Goal: Task Accomplishment & Management: Use online tool/utility

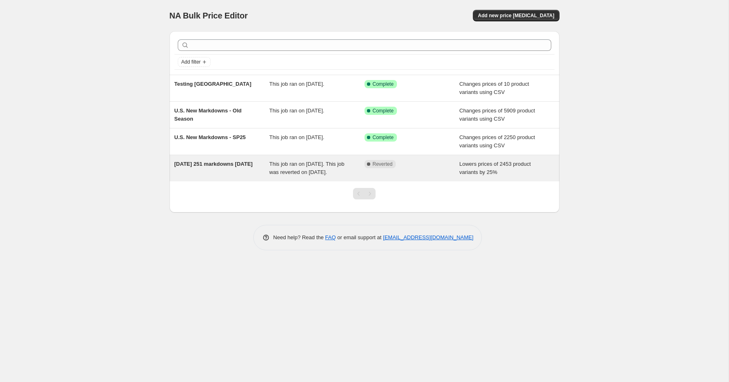
click at [224, 169] on div "[DATE] 251 markdowns [DATE]" at bounding box center [221, 168] width 95 height 16
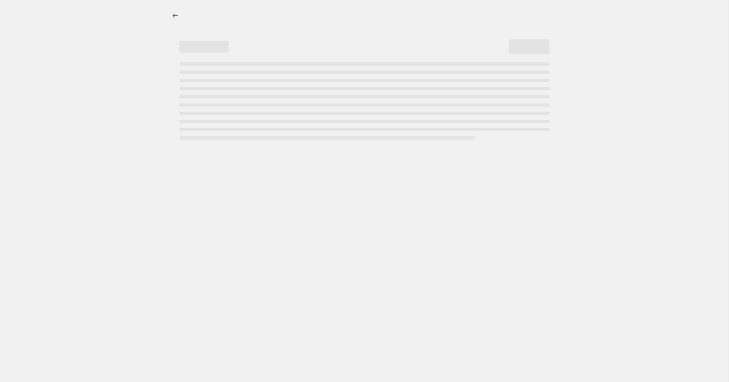
select select "percentage"
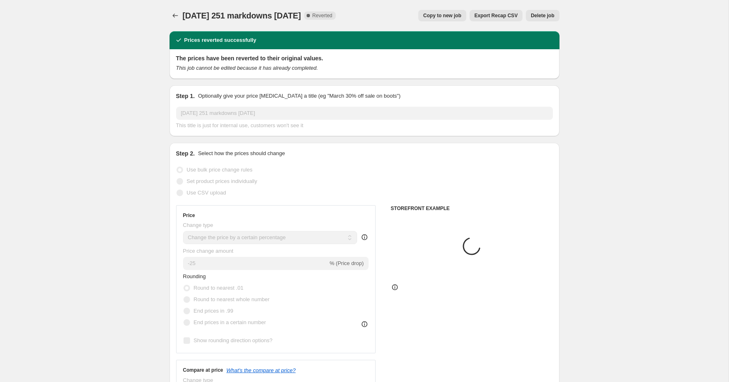
select select "tag"
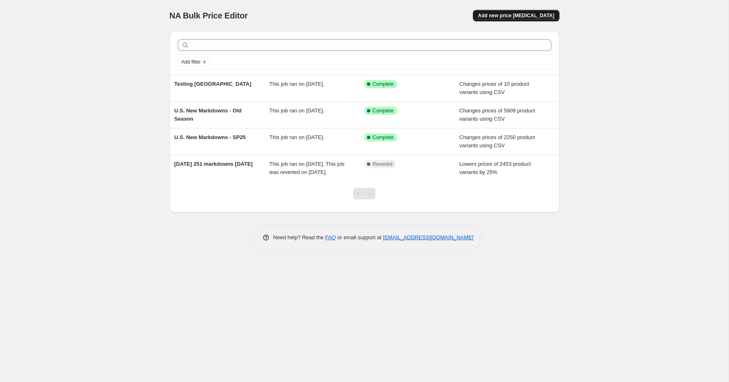
click at [515, 10] on button "Add new price [MEDICAL_DATA]" at bounding box center [516, 15] width 86 height 11
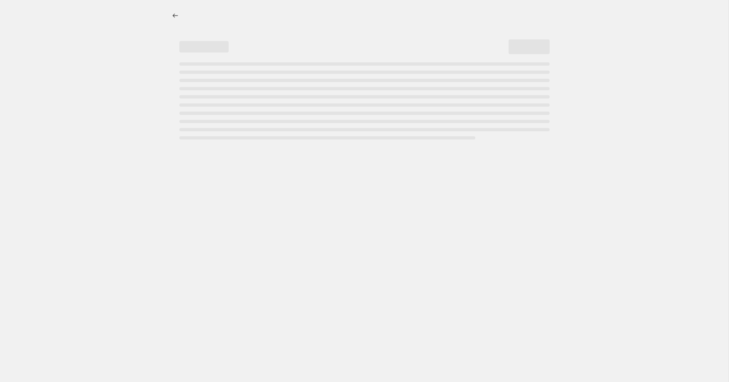
select select "percentage"
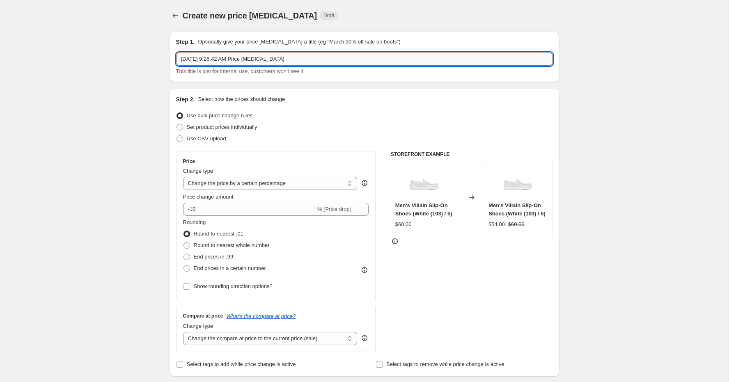
click at [203, 63] on input "[DATE] 9:26:42 AM Price [MEDICAL_DATA]" at bounding box center [364, 59] width 377 height 13
type input "Full Send Savings Event"
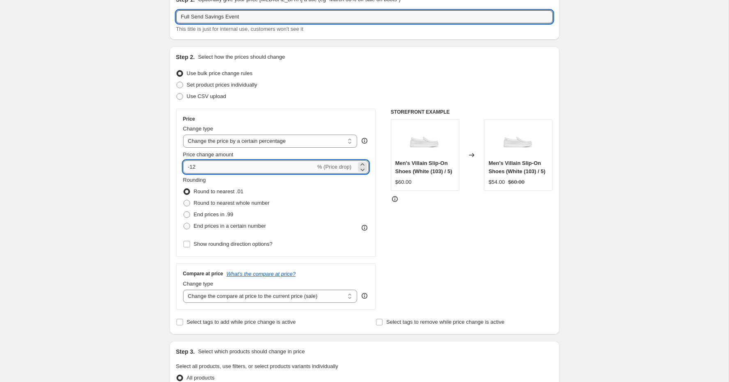
click at [214, 164] on input "-12" at bounding box center [249, 166] width 133 height 13
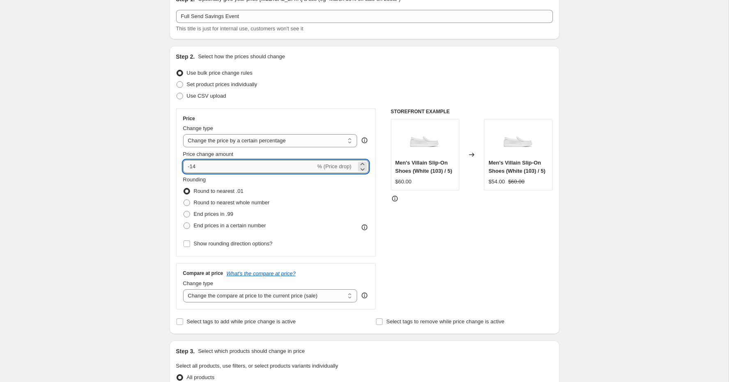
click at [214, 164] on input "-14" at bounding box center [249, 166] width 133 height 13
type input "-1"
type input "2"
type input "-25"
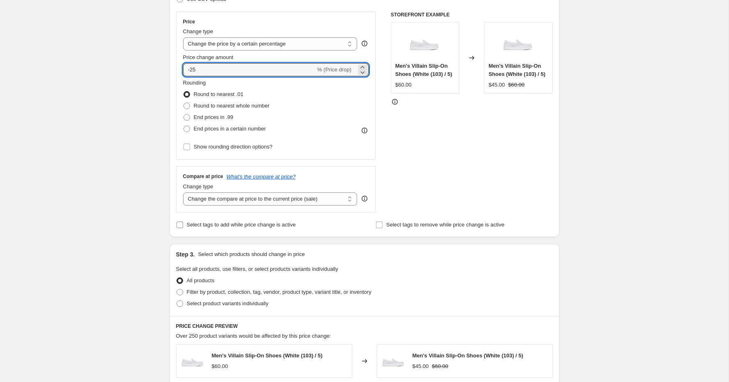
scroll to position [145, 0]
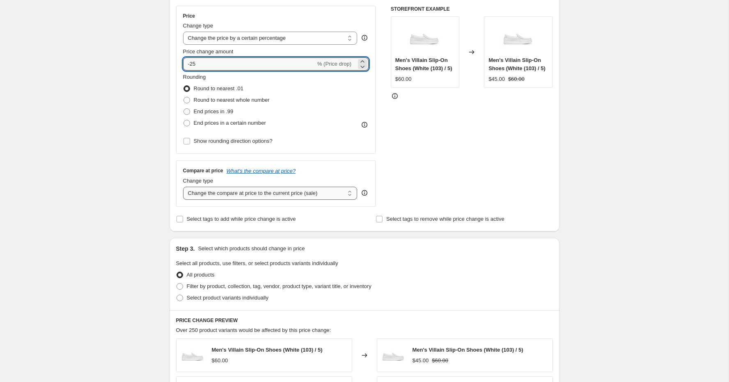
click at [220, 192] on select "Change the compare at price to the current price (sale) Change the compare at p…" at bounding box center [270, 193] width 174 height 13
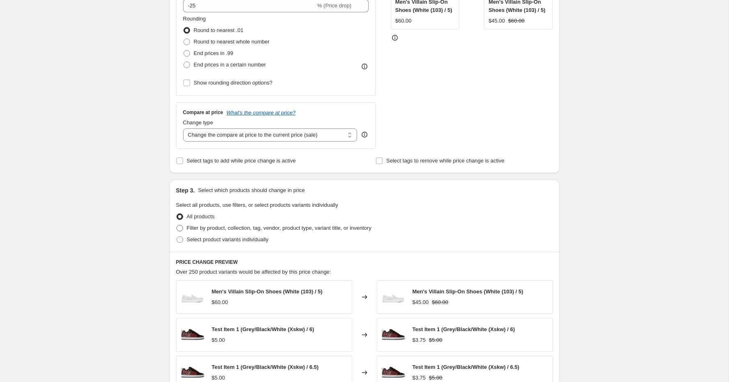
click at [183, 225] on label "Filter by product, collection, tag, vendor, product type, variant title, or inv…" at bounding box center [273, 227] width 195 height 11
click at [177, 225] on input "Filter by product, collection, tag, vendor, product type, variant title, or inv…" at bounding box center [176, 225] width 0 height 0
radio input "true"
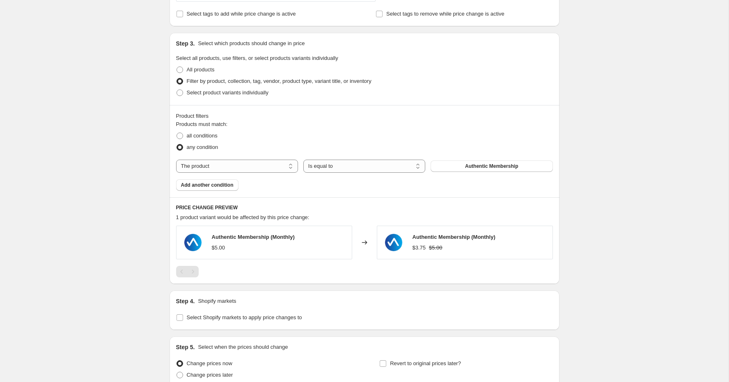
scroll to position [353, 0]
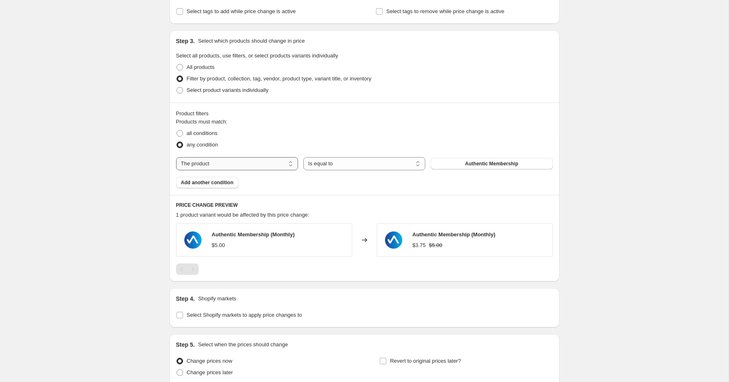
click at [237, 163] on select "The product The product's collection The product's tag The product's vendor The…" at bounding box center [237, 163] width 122 height 13
select select "tag"
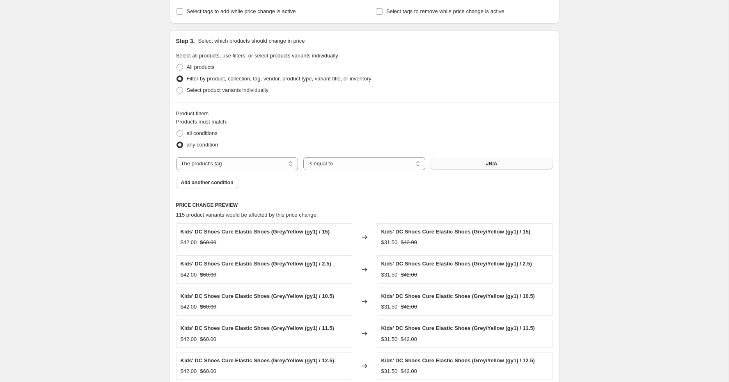
click at [474, 165] on button "#N/A" at bounding box center [492, 163] width 122 height 11
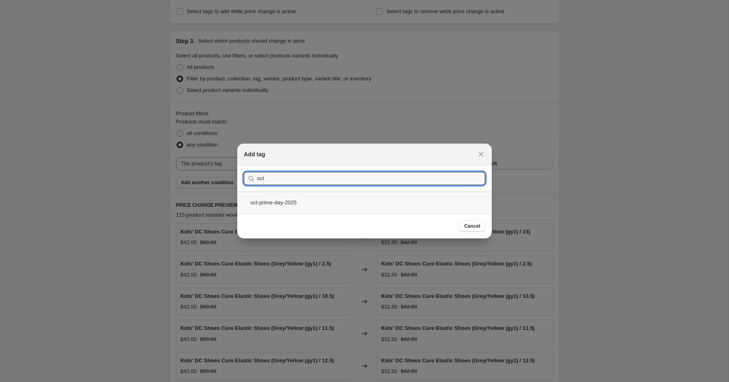
type input "oct"
click at [304, 200] on div "oct-prime-day-2025" at bounding box center [364, 203] width 254 height 22
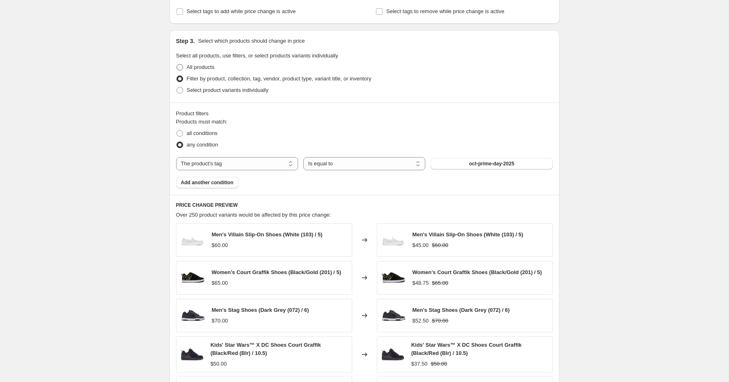
scroll to position [579, 0]
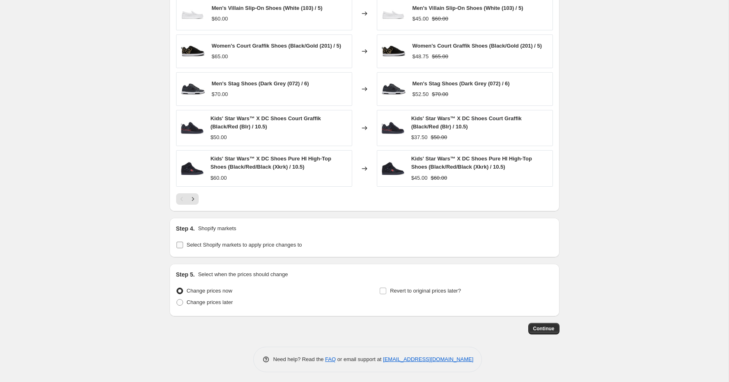
click at [187, 243] on span "Select Shopify markets to apply price changes to" at bounding box center [244, 245] width 115 height 6
click at [183, 243] on input "Select Shopify markets to apply price changes to" at bounding box center [179, 245] width 7 height 7
checkbox input "true"
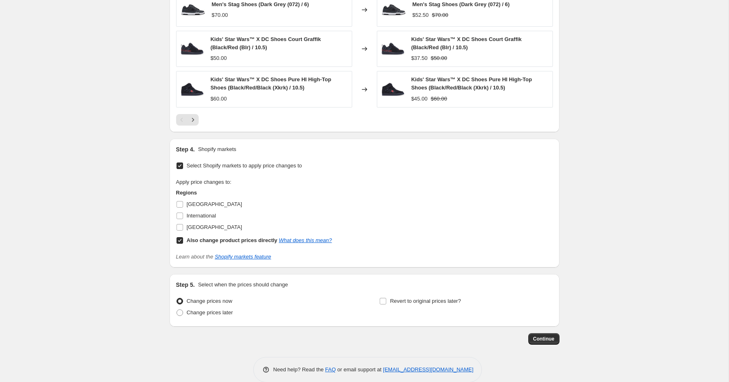
scroll to position [669, 0]
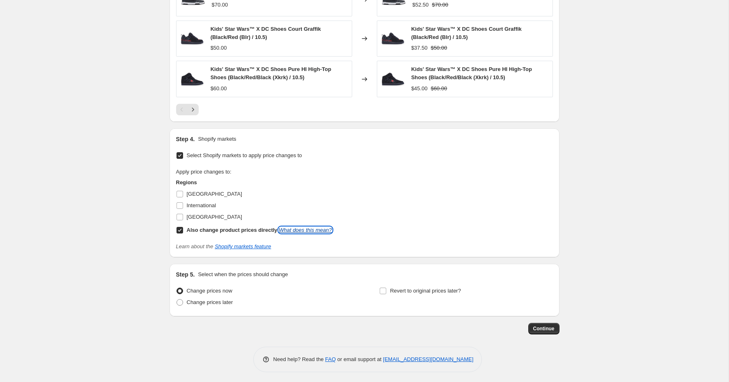
click at [302, 227] on link "What does this mean?" at bounding box center [305, 230] width 53 height 6
click at [179, 227] on input "Also change product prices directly What does this mean?" at bounding box center [179, 230] width 7 height 7
checkbox input "false"
click at [179, 217] on input "[GEOGRAPHIC_DATA]" at bounding box center [179, 217] width 7 height 7
checkbox input "true"
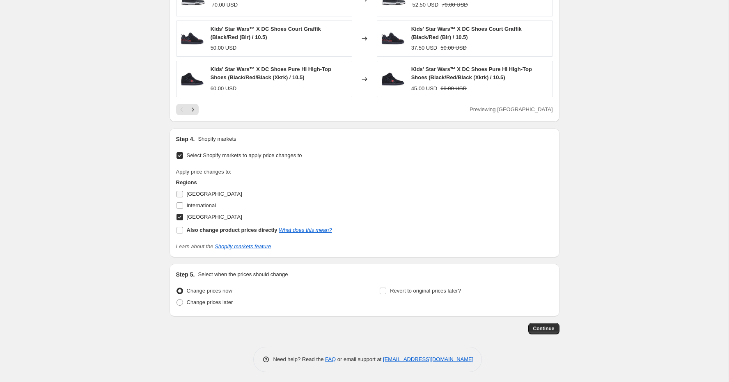
click at [180, 191] on input "[GEOGRAPHIC_DATA]" at bounding box center [179, 194] width 7 height 7
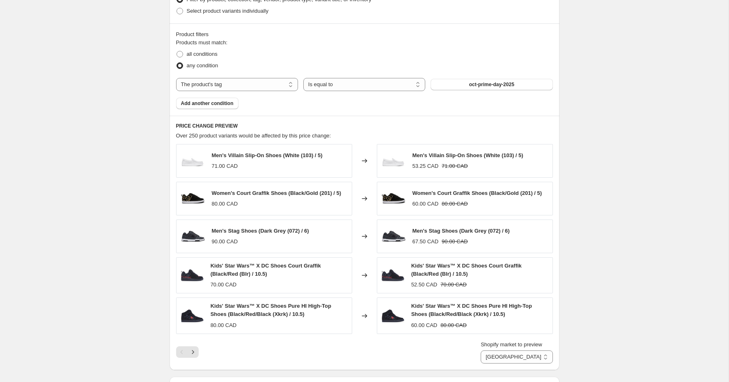
scroll to position [667, 0]
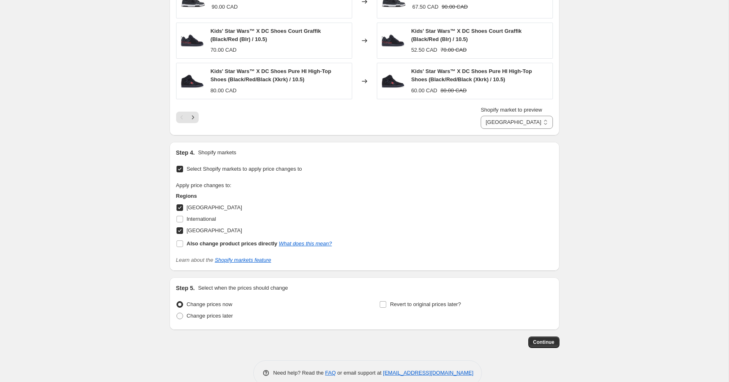
click at [179, 207] on input "[GEOGRAPHIC_DATA]" at bounding box center [179, 207] width 7 height 7
checkbox input "false"
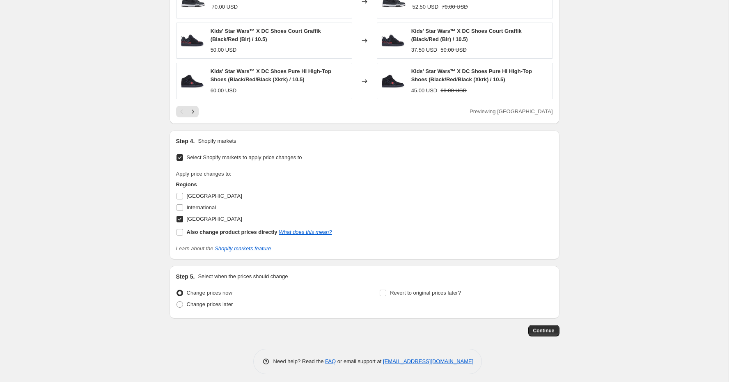
click at [182, 217] on input "[GEOGRAPHIC_DATA]" at bounding box center [179, 219] width 7 height 7
checkbox input "false"
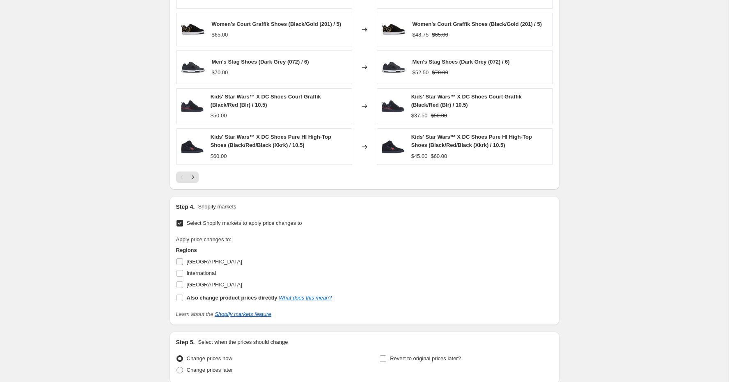
scroll to position [646, 0]
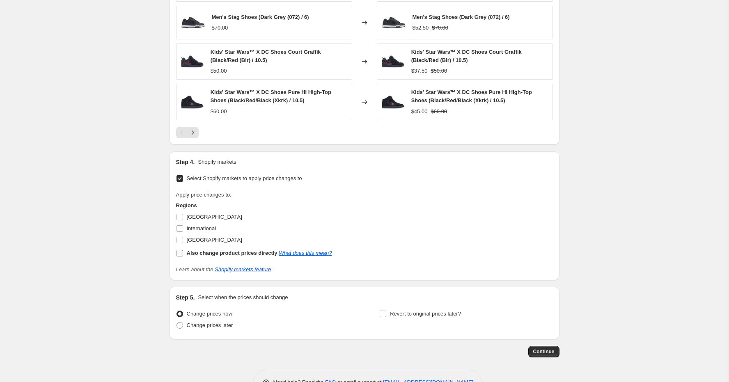
click at [183, 250] on label "Also change product prices directly What does this mean?" at bounding box center [254, 252] width 156 height 11
click at [183, 250] on input "Also change product prices directly What does this mean?" at bounding box center [179, 253] width 7 height 7
checkbox input "true"
click at [183, 175] on span at bounding box center [179, 178] width 7 height 7
click at [183, 175] on input "Select Shopify markets to apply price changes to" at bounding box center [179, 178] width 7 height 7
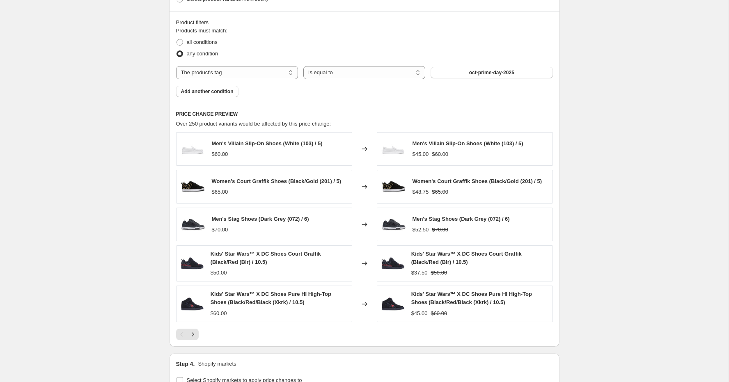
scroll to position [579, 0]
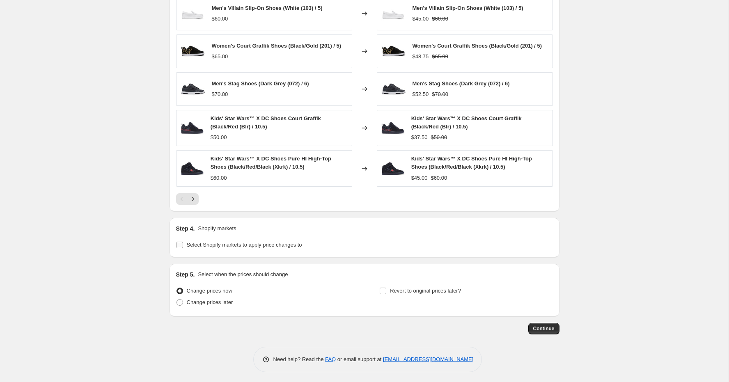
click at [183, 245] on input "Select Shopify markets to apply price changes to" at bounding box center [179, 245] width 7 height 7
checkbox input "true"
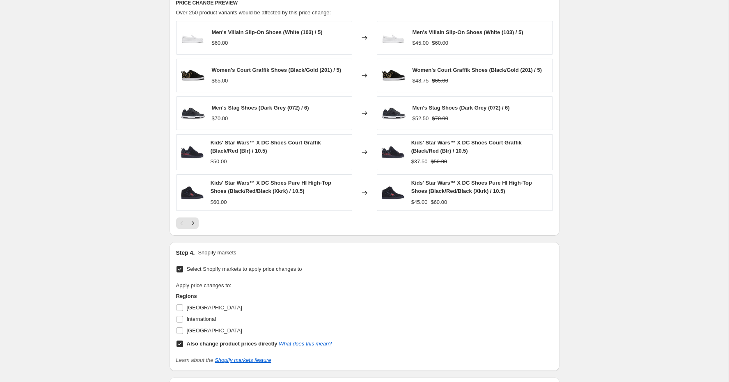
scroll to position [611, 0]
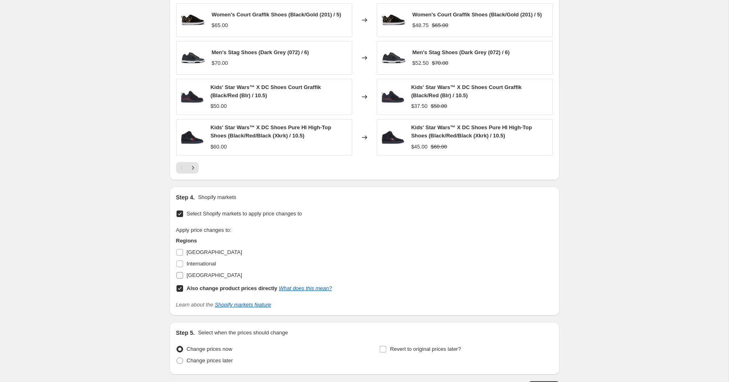
click at [181, 275] on input "[GEOGRAPHIC_DATA]" at bounding box center [179, 275] width 7 height 7
checkbox input "true"
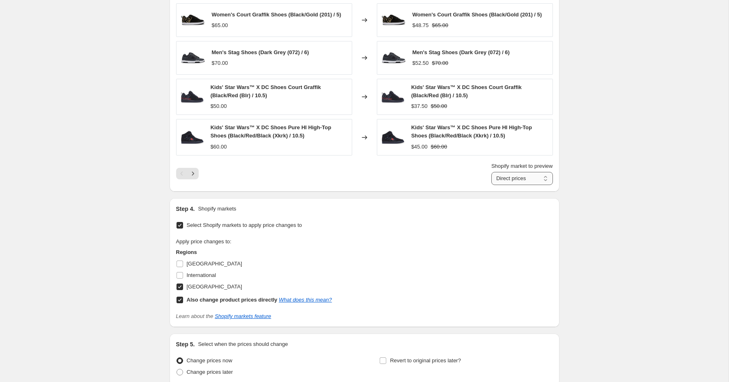
click at [507, 178] on select "Direct prices [GEOGRAPHIC_DATA]" at bounding box center [522, 178] width 62 height 13
select select "38817202329"
click at [491, 172] on select "Direct prices [GEOGRAPHIC_DATA]" at bounding box center [522, 178] width 62 height 13
click at [183, 260] on label "[GEOGRAPHIC_DATA]" at bounding box center [209, 263] width 66 height 11
click at [183, 261] on input "[GEOGRAPHIC_DATA]" at bounding box center [179, 264] width 7 height 7
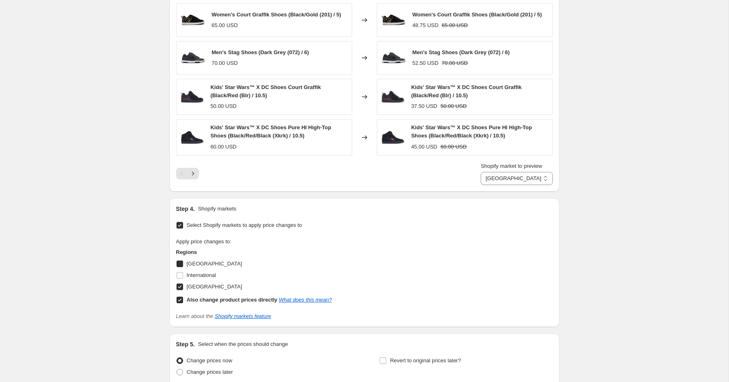
checkbox input "true"
click at [181, 284] on input "[GEOGRAPHIC_DATA]" at bounding box center [179, 287] width 7 height 7
checkbox input "false"
select select "direct"
click at [181, 284] on input "[GEOGRAPHIC_DATA]" at bounding box center [179, 287] width 7 height 7
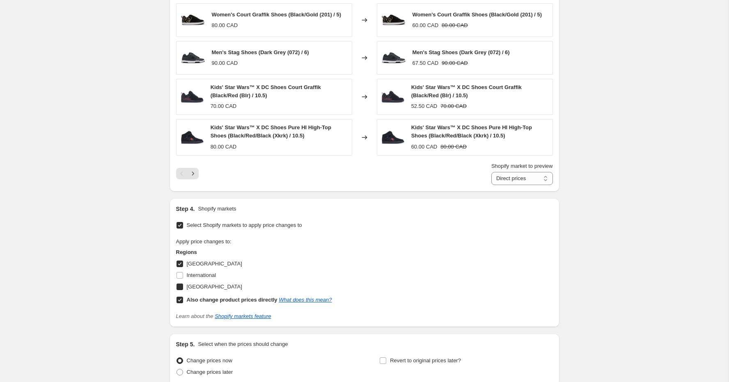
checkbox input "true"
click at [515, 176] on select "Direct prices [GEOGRAPHIC_DATA] [GEOGRAPHIC_DATA]" at bounding box center [517, 178] width 72 height 13
click at [487, 172] on select "Direct prices [GEOGRAPHIC_DATA] [GEOGRAPHIC_DATA]" at bounding box center [517, 178] width 72 height 13
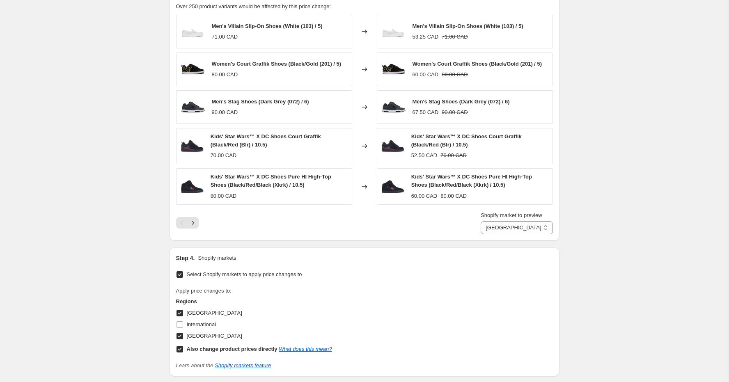
scroll to position [560, 0]
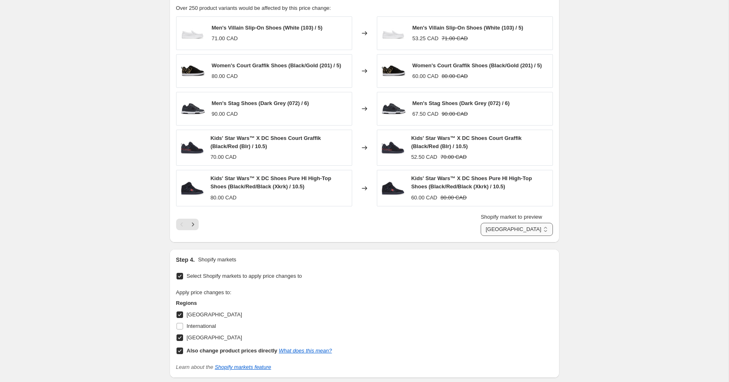
click at [513, 225] on select "Direct prices [GEOGRAPHIC_DATA] [GEOGRAPHIC_DATA]" at bounding box center [517, 229] width 72 height 13
select select "38817202329"
click at [487, 223] on select "Direct prices [GEOGRAPHIC_DATA] [GEOGRAPHIC_DATA]" at bounding box center [517, 229] width 72 height 13
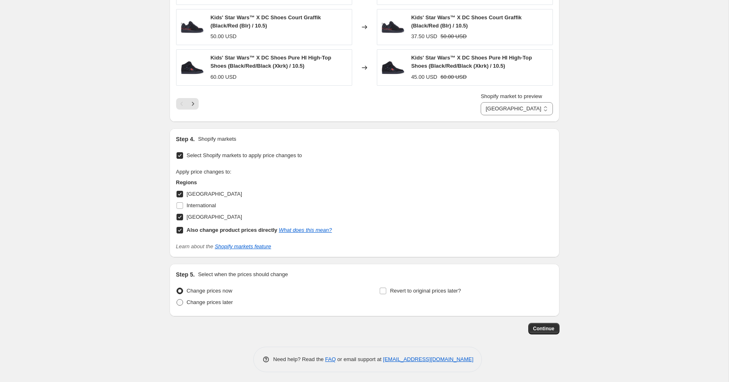
click at [208, 303] on span "Change prices later" at bounding box center [210, 302] width 46 height 8
click at [177, 300] on input "Change prices later" at bounding box center [176, 299] width 0 height 0
radio input "true"
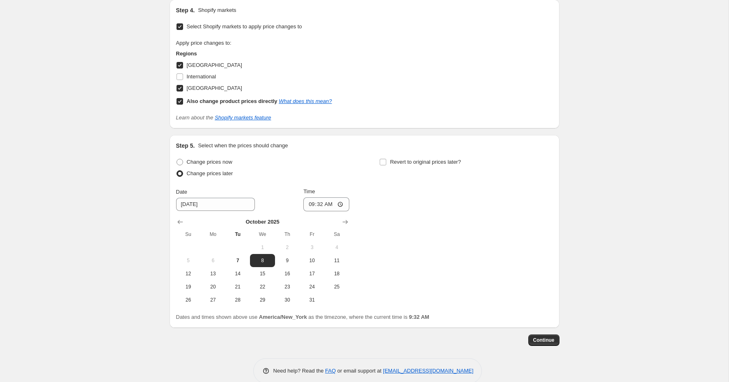
scroll to position [821, 0]
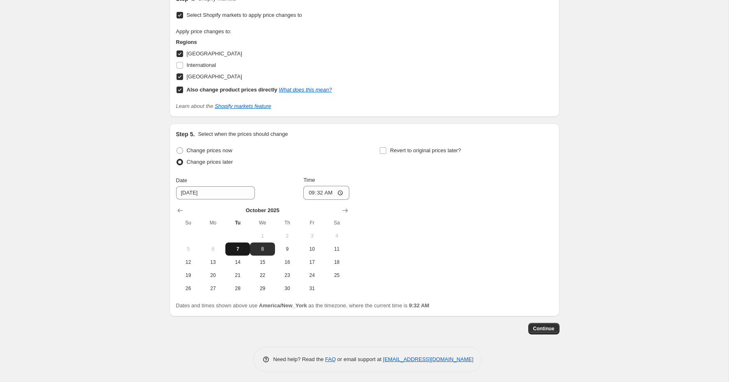
click at [235, 250] on span "7" at bounding box center [238, 249] width 18 height 7
type input "[DATE]"
click at [308, 187] on input "09:32" at bounding box center [326, 193] width 46 height 14
type input "11:30"
click at [466, 214] on div "Change prices now Change prices later Date [DATE] Time 11:[DATE] Mo Tu We Th Fr…" at bounding box center [364, 220] width 377 height 150
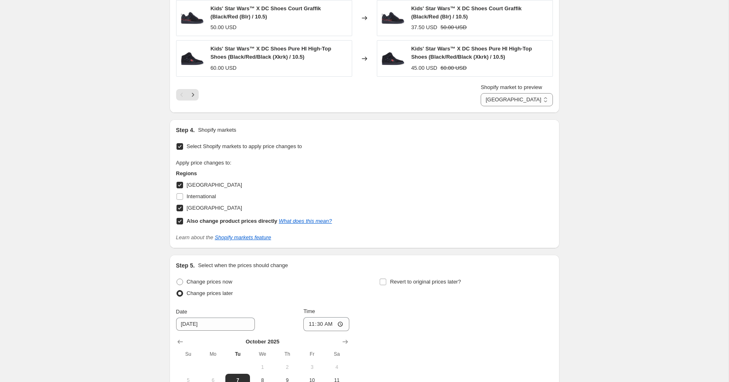
scroll to position [640, 0]
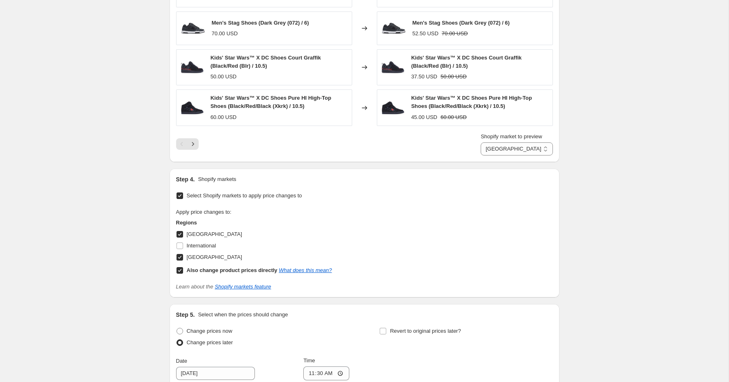
click at [179, 256] on input "[GEOGRAPHIC_DATA]" at bounding box center [179, 257] width 7 height 7
checkbox input "false"
select select "direct"
click at [516, 148] on select "Direct prices [GEOGRAPHIC_DATA]" at bounding box center [522, 148] width 62 height 13
click at [182, 254] on input "[GEOGRAPHIC_DATA]" at bounding box center [179, 257] width 7 height 7
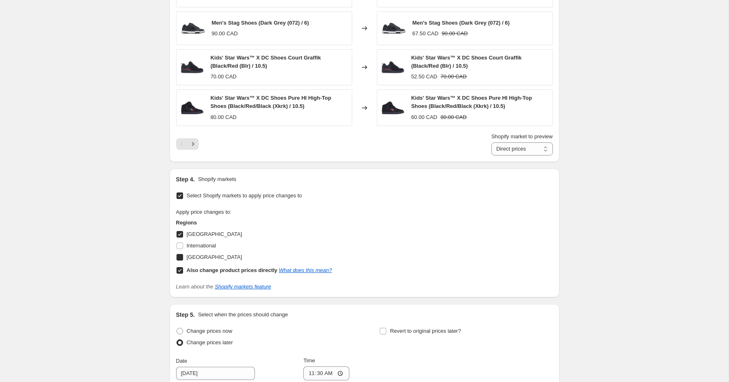
checkbox input "true"
select select "38817202329"
click at [240, 284] on link "Shopify markets feature" at bounding box center [243, 287] width 56 height 6
click at [180, 193] on input "Select Shopify markets to apply price changes to" at bounding box center [179, 195] width 7 height 7
checkbox input "false"
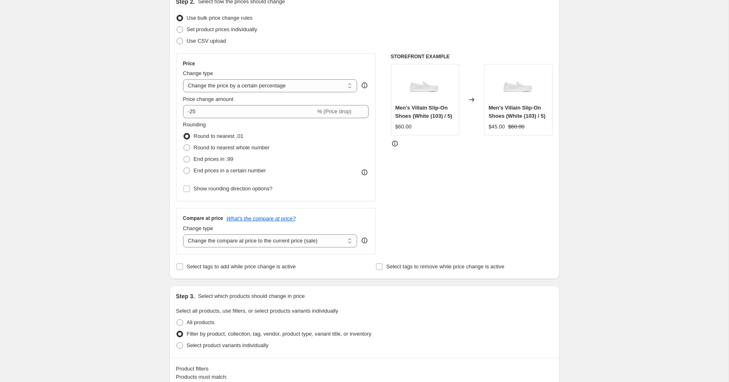
scroll to position [355, 0]
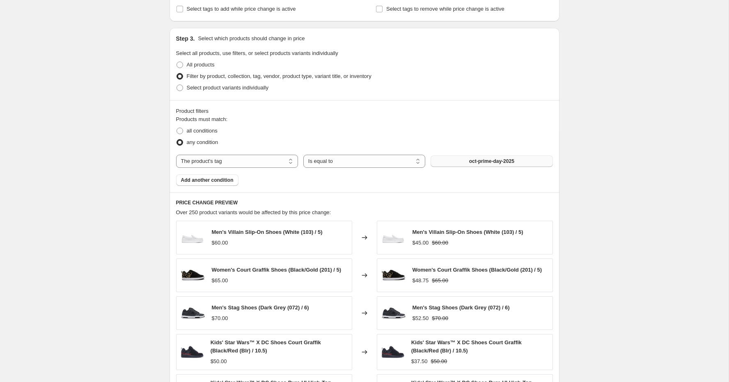
click at [456, 161] on button "oct-prime-day-2025" at bounding box center [492, 161] width 122 height 11
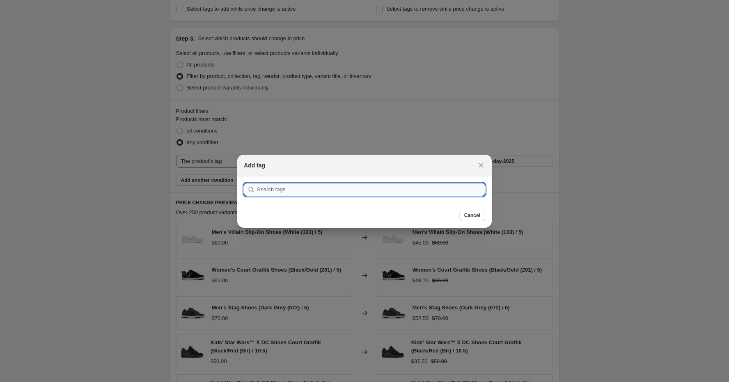
click at [389, 190] on input ":r2g:" at bounding box center [371, 189] width 228 height 13
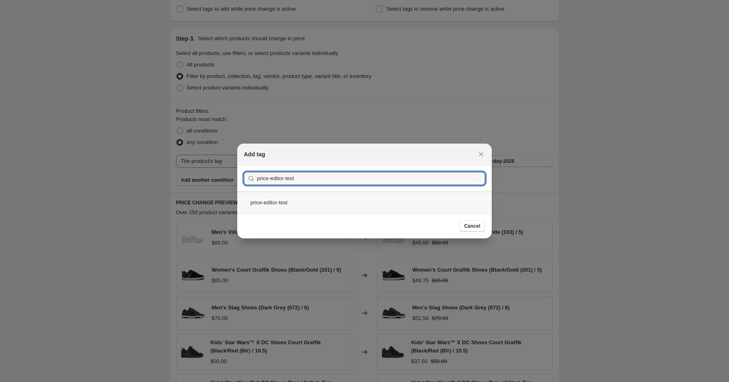
type input "price-editor-test"
click at [289, 206] on div "price-editor-test" at bounding box center [364, 203] width 254 height 22
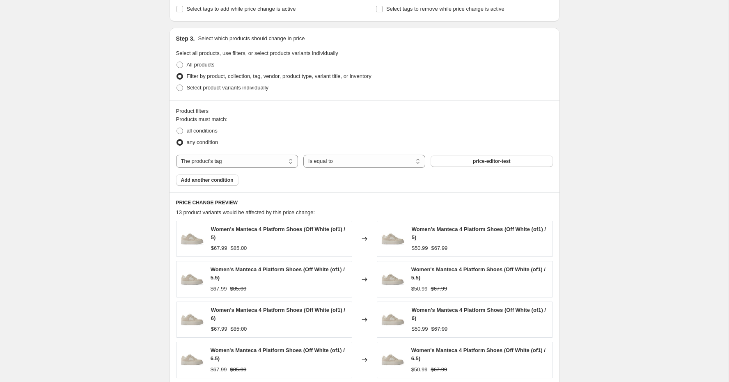
scroll to position [728, 0]
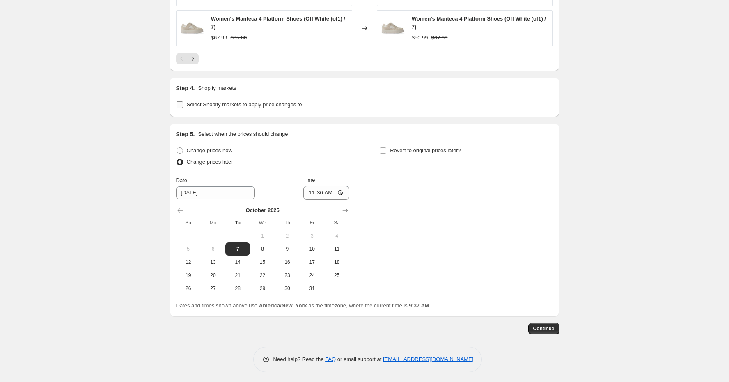
click at [180, 101] on input "Select Shopify markets to apply price changes to" at bounding box center [179, 104] width 7 height 7
checkbox input "true"
select select "38817202329"
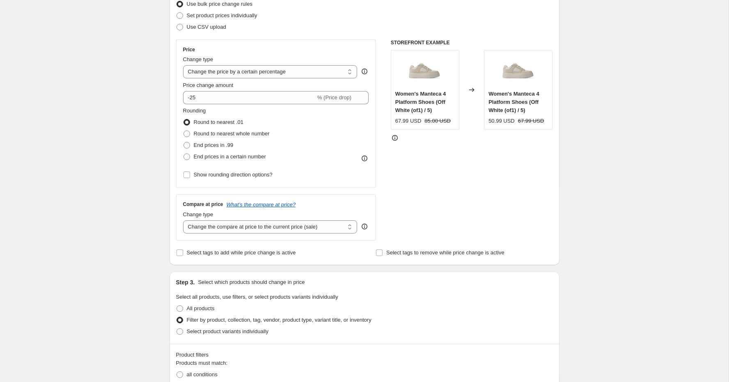
scroll to position [101, 0]
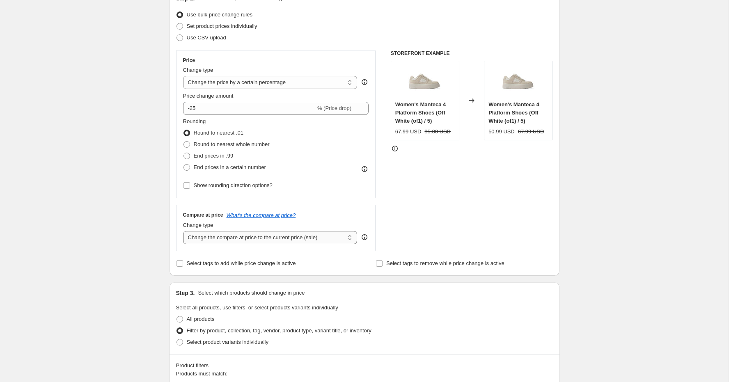
click at [276, 235] on select "Change the compare at price to the current price (sale) Change the compare at p…" at bounding box center [270, 237] width 174 height 13
select select "no_change"
click at [183, 231] on select "Change the compare at price to the current price (sale) Change the compare at p…" at bounding box center [270, 237] width 174 height 13
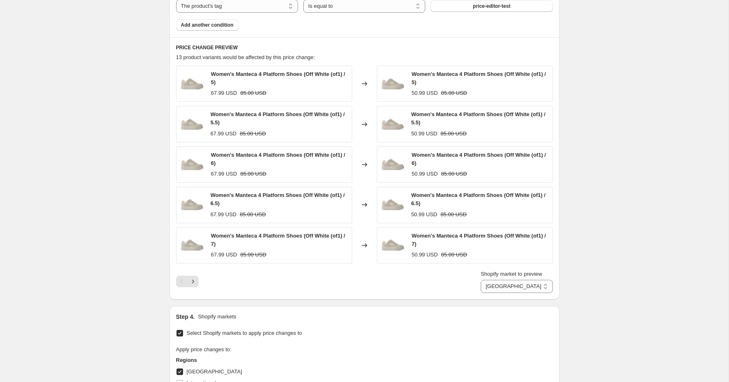
scroll to position [601, 0]
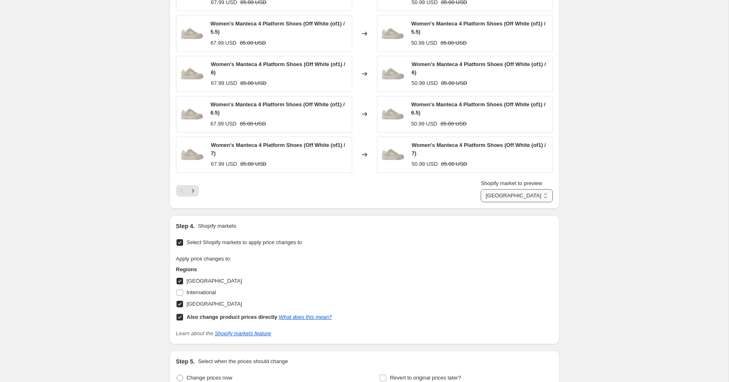
click at [511, 194] on select "Direct prices [GEOGRAPHIC_DATA] [GEOGRAPHIC_DATA]" at bounding box center [517, 195] width 72 height 13
select select "40338653337"
click at [487, 189] on select "Direct prices [GEOGRAPHIC_DATA] [GEOGRAPHIC_DATA]" at bounding box center [517, 195] width 72 height 13
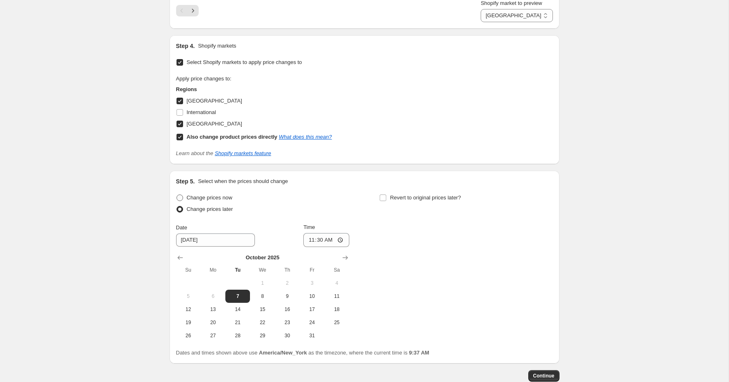
click at [191, 196] on span "Change prices now" at bounding box center [210, 198] width 46 height 6
click at [177, 195] on input "Change prices now" at bounding box center [176, 195] width 0 height 0
radio input "true"
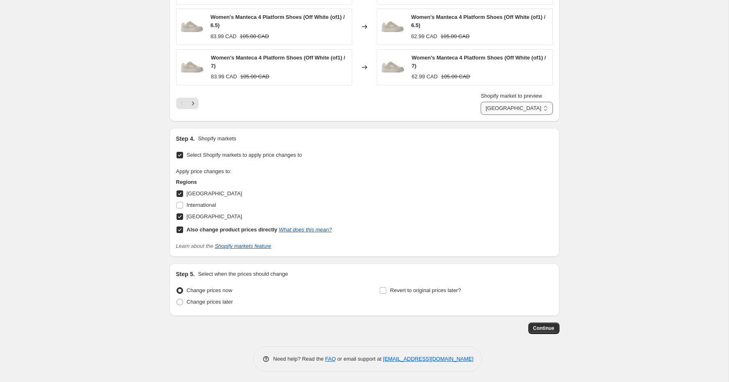
click at [512, 112] on select "Direct prices [GEOGRAPHIC_DATA] [GEOGRAPHIC_DATA]" at bounding box center [517, 108] width 72 height 13
select select "38817202329"
click at [487, 102] on select "Direct prices [GEOGRAPHIC_DATA] [GEOGRAPHIC_DATA]" at bounding box center [517, 108] width 72 height 13
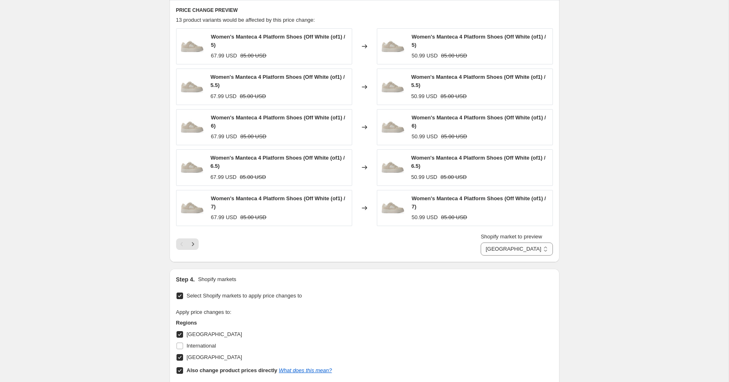
scroll to position [688, 0]
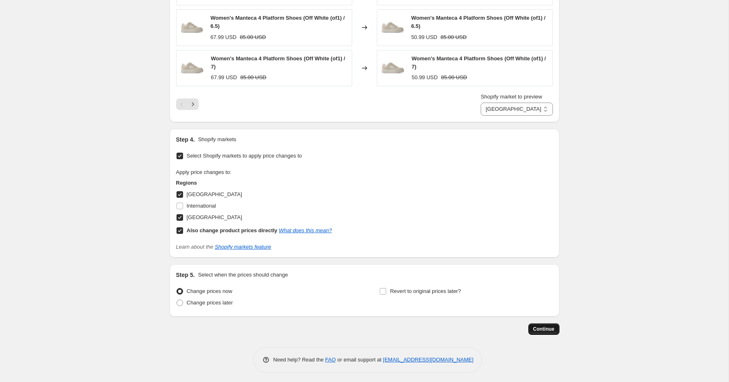
click at [543, 326] on span "Continue" at bounding box center [543, 329] width 21 height 7
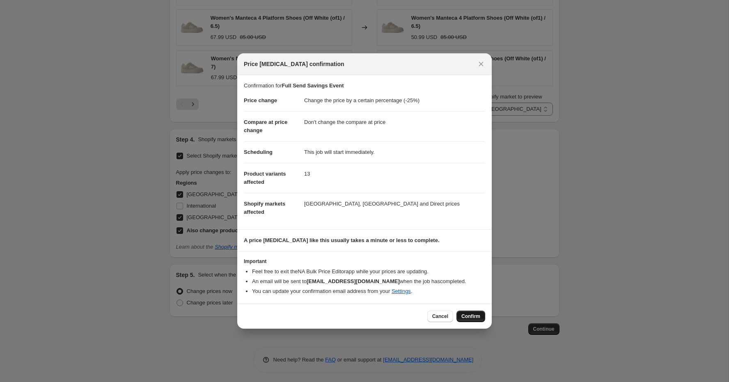
click at [468, 313] on span "Confirm" at bounding box center [470, 316] width 19 height 7
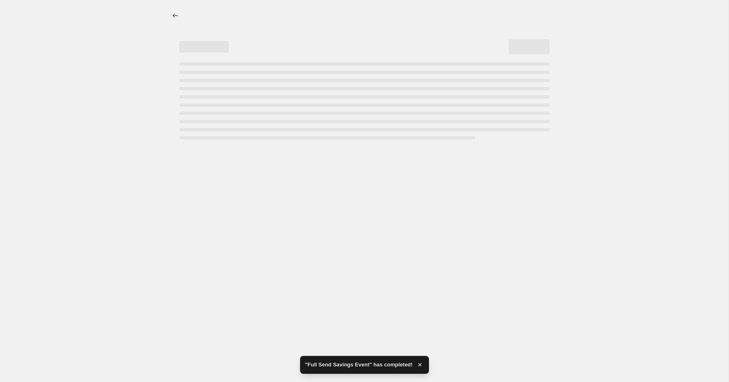
select select "percentage"
select select "no_change"
select select "tag"
select select "38817202329"
